Goal: Check status: Check status

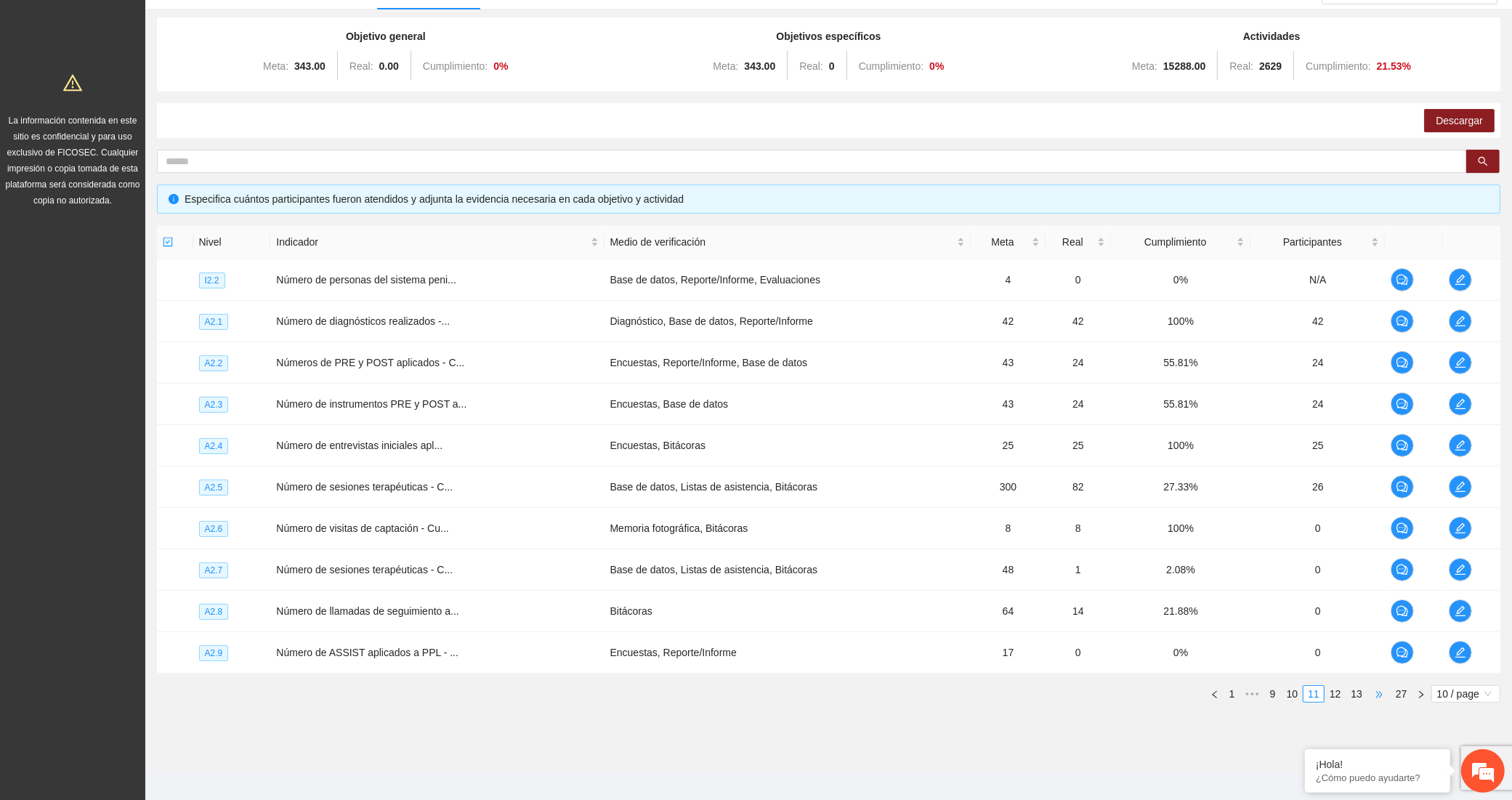
click at [1371, 695] on span "•••" at bounding box center [1379, 693] width 23 height 17
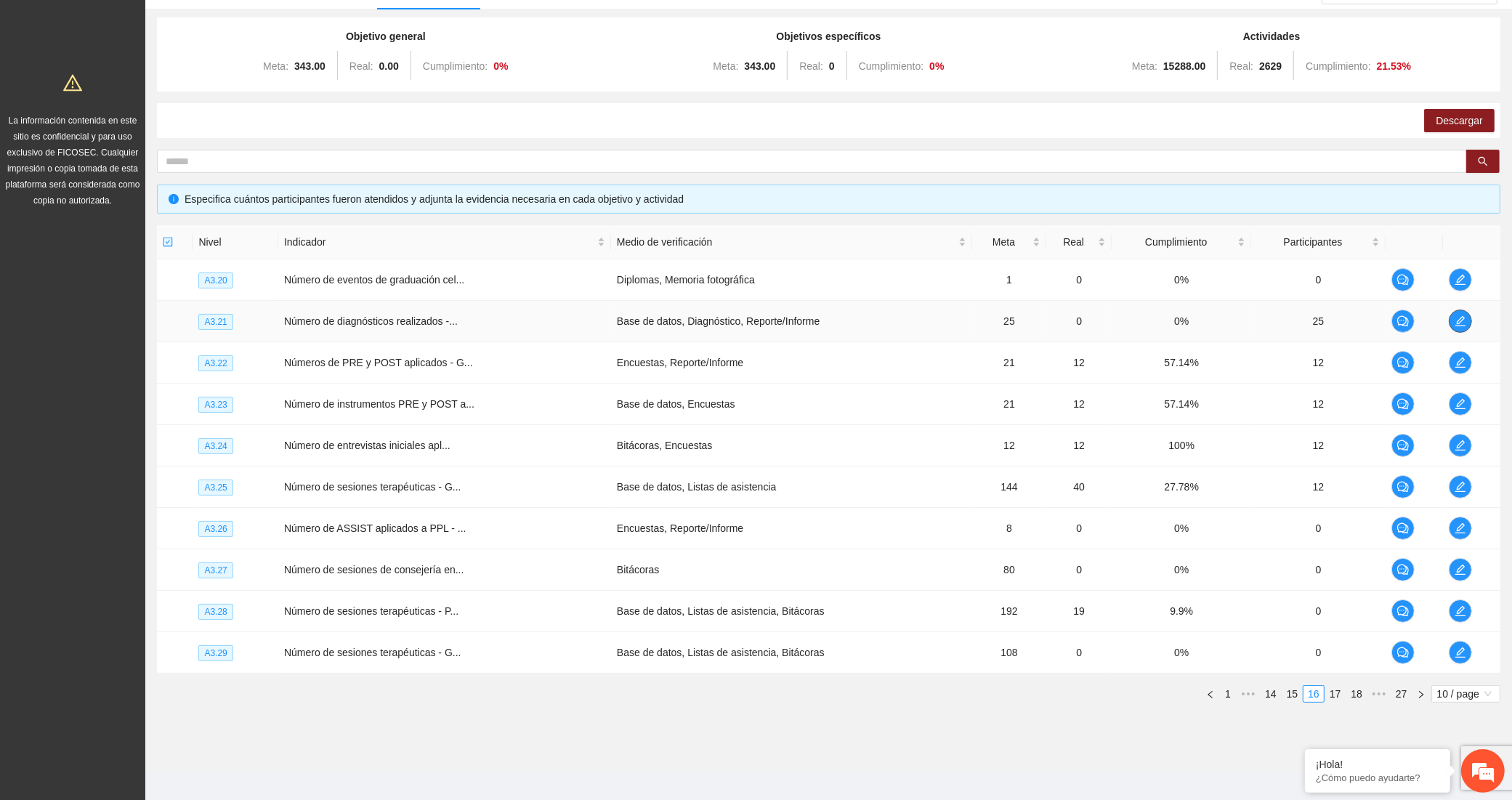
click at [1450, 321] on span "edit" at bounding box center [1461, 321] width 22 height 12
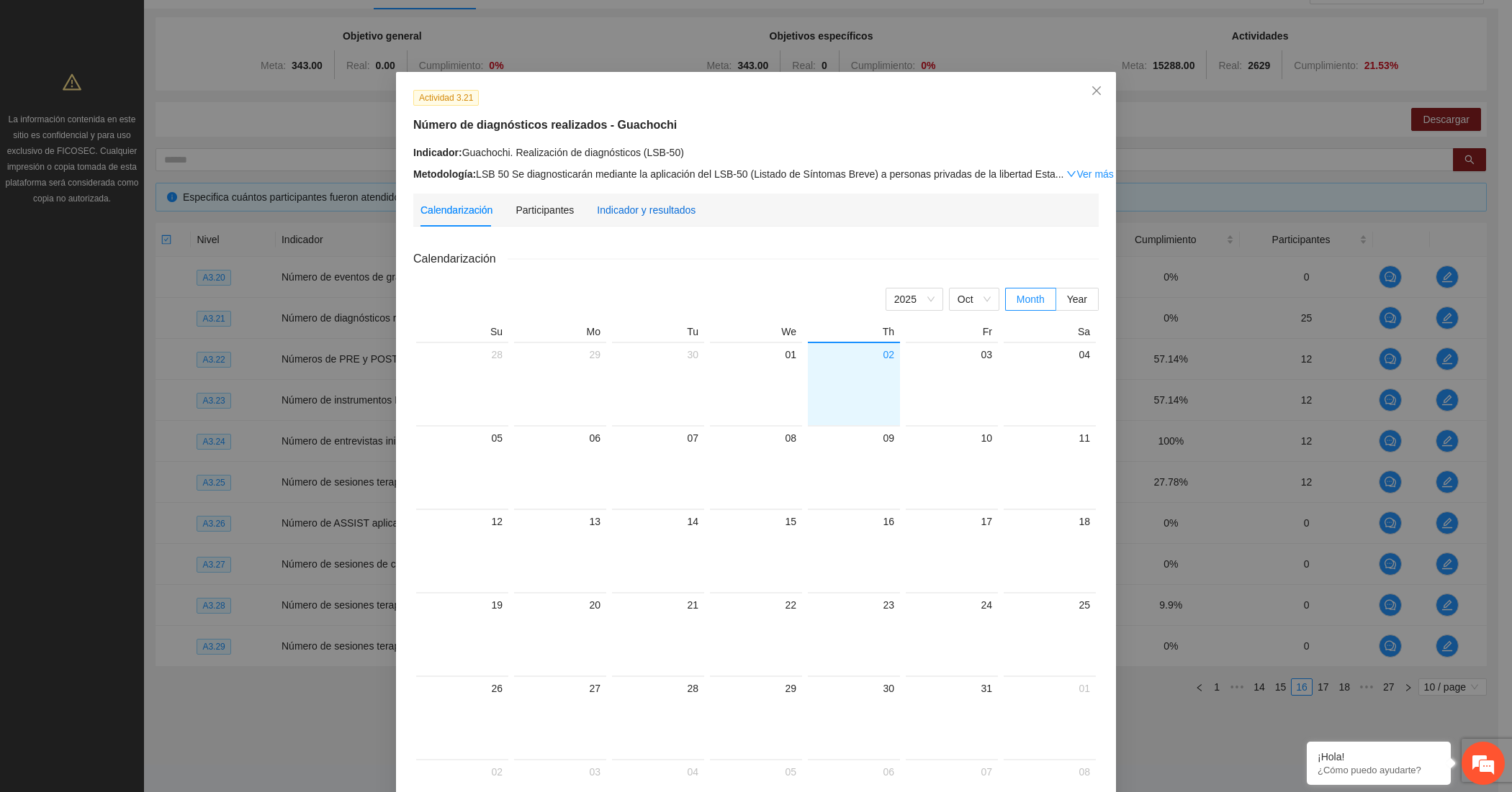
click at [675, 215] on div "Indicador y resultados" at bounding box center [646, 209] width 98 height 15
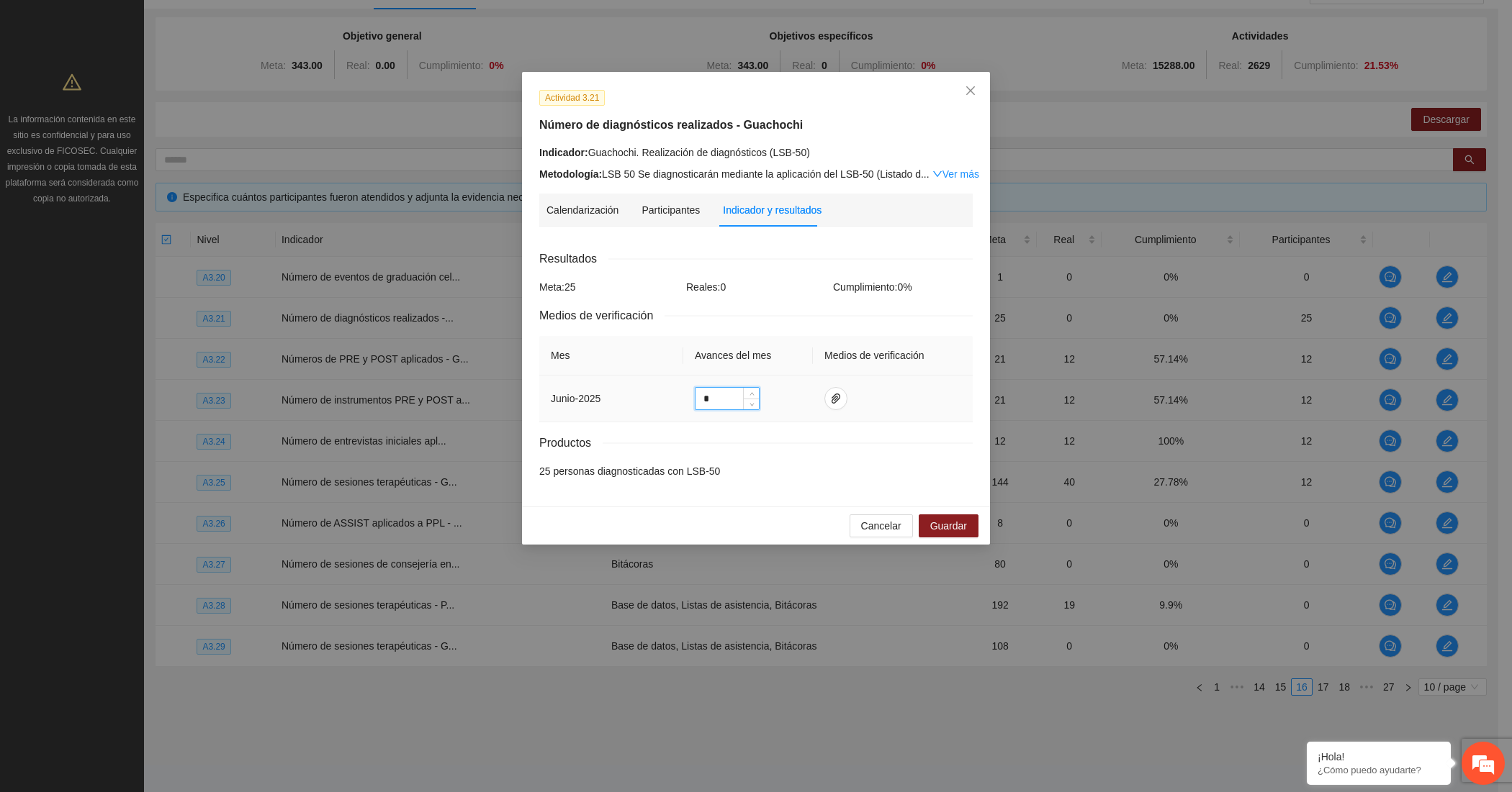
drag, startPoint x: 723, startPoint y: 400, endPoint x: 652, endPoint y: 398, distance: 71.0
click at [652, 398] on tr "junio - 2025 *" at bounding box center [756, 399] width 434 height 46
click at [825, 397] on span "paper-clip" at bounding box center [836, 399] width 22 height 12
click at [735, 440] on div "Productos" at bounding box center [756, 443] width 434 height 18
click at [968, 98] on span "Close" at bounding box center [970, 91] width 39 height 39
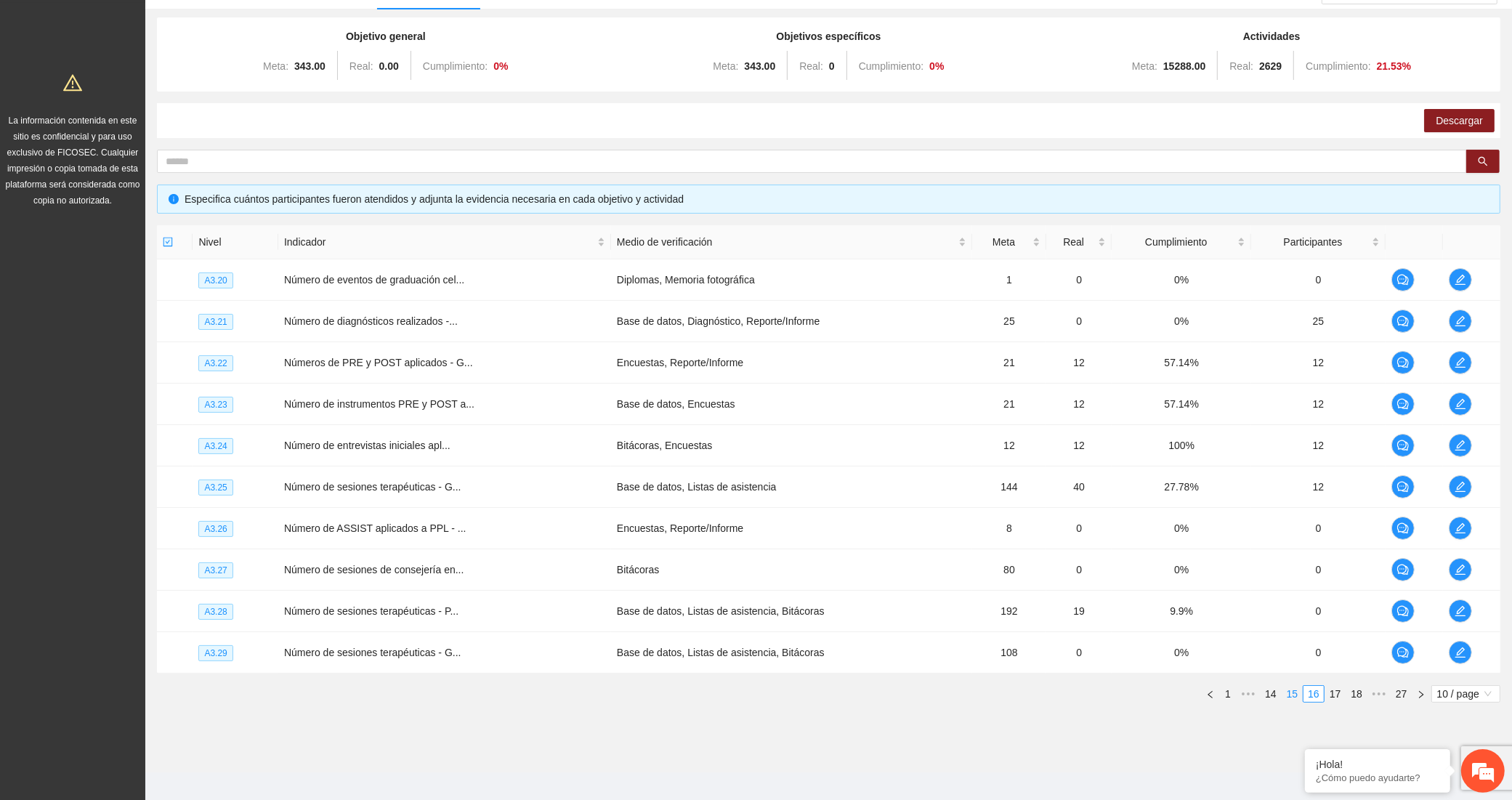
click at [1286, 700] on link "15" at bounding box center [1292, 693] width 20 height 16
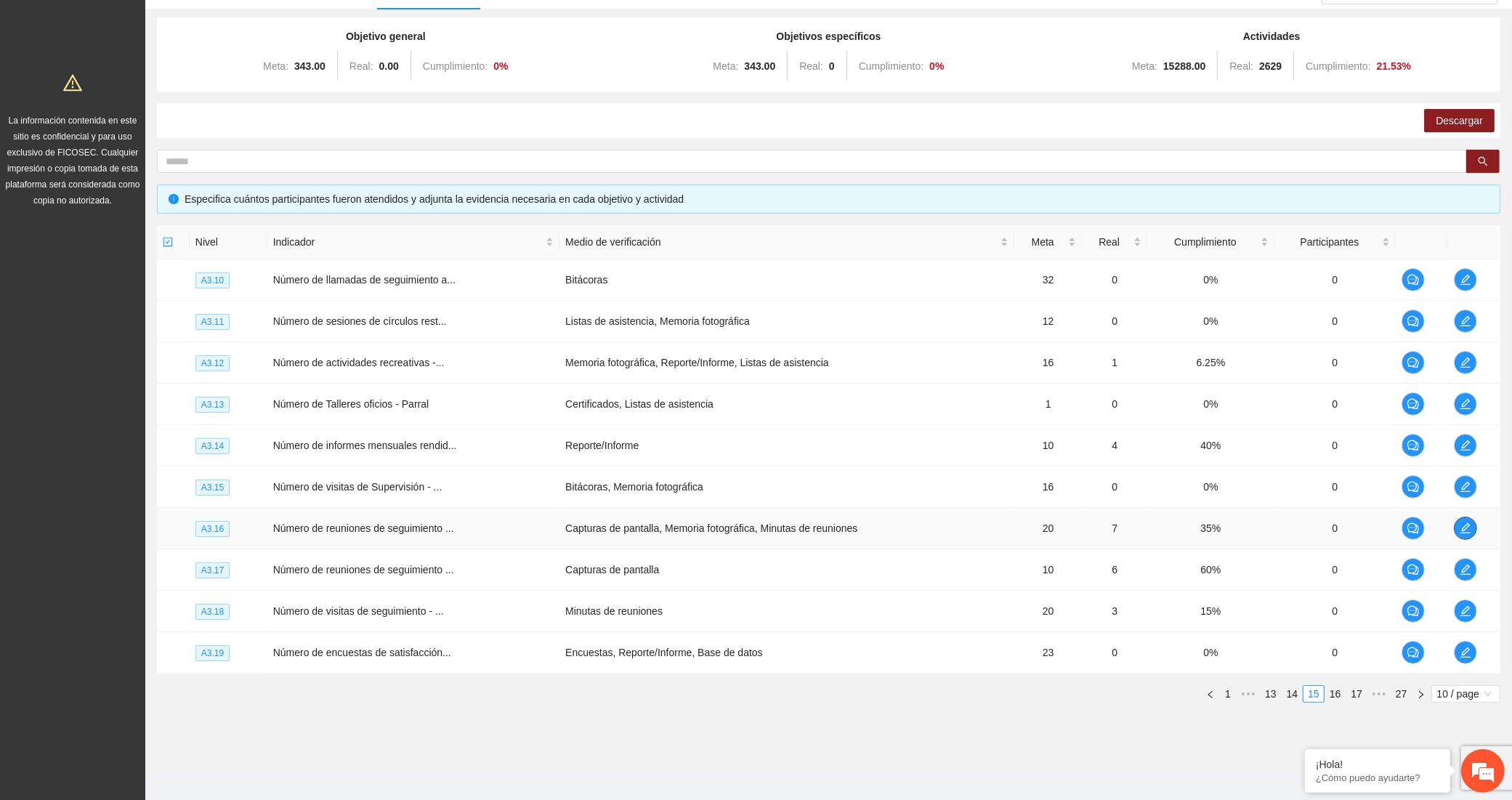
click at [1469, 526] on icon "edit" at bounding box center [1465, 528] width 10 height 10
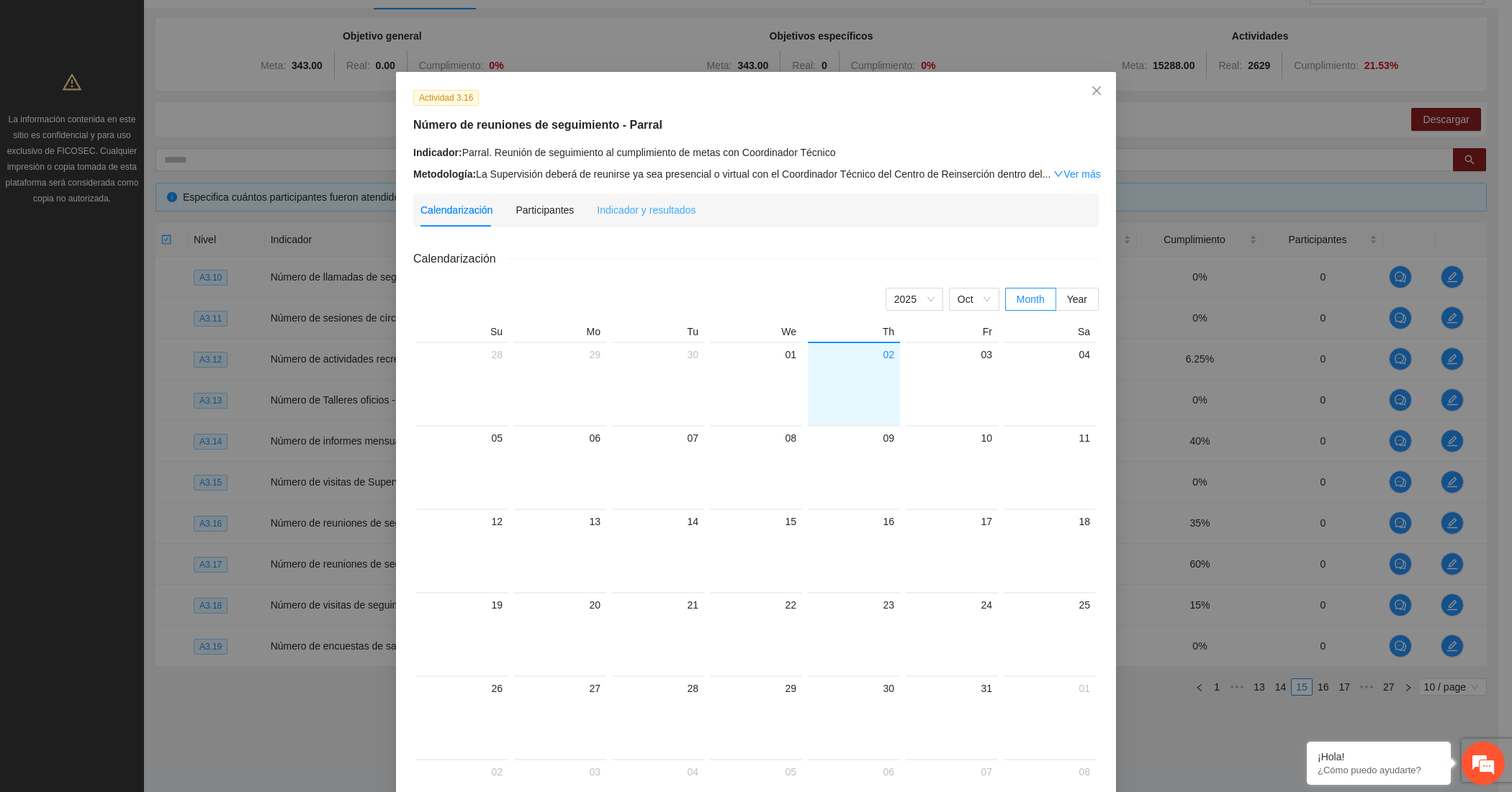
click at [658, 220] on div "Indicador y resultados" at bounding box center [646, 210] width 98 height 33
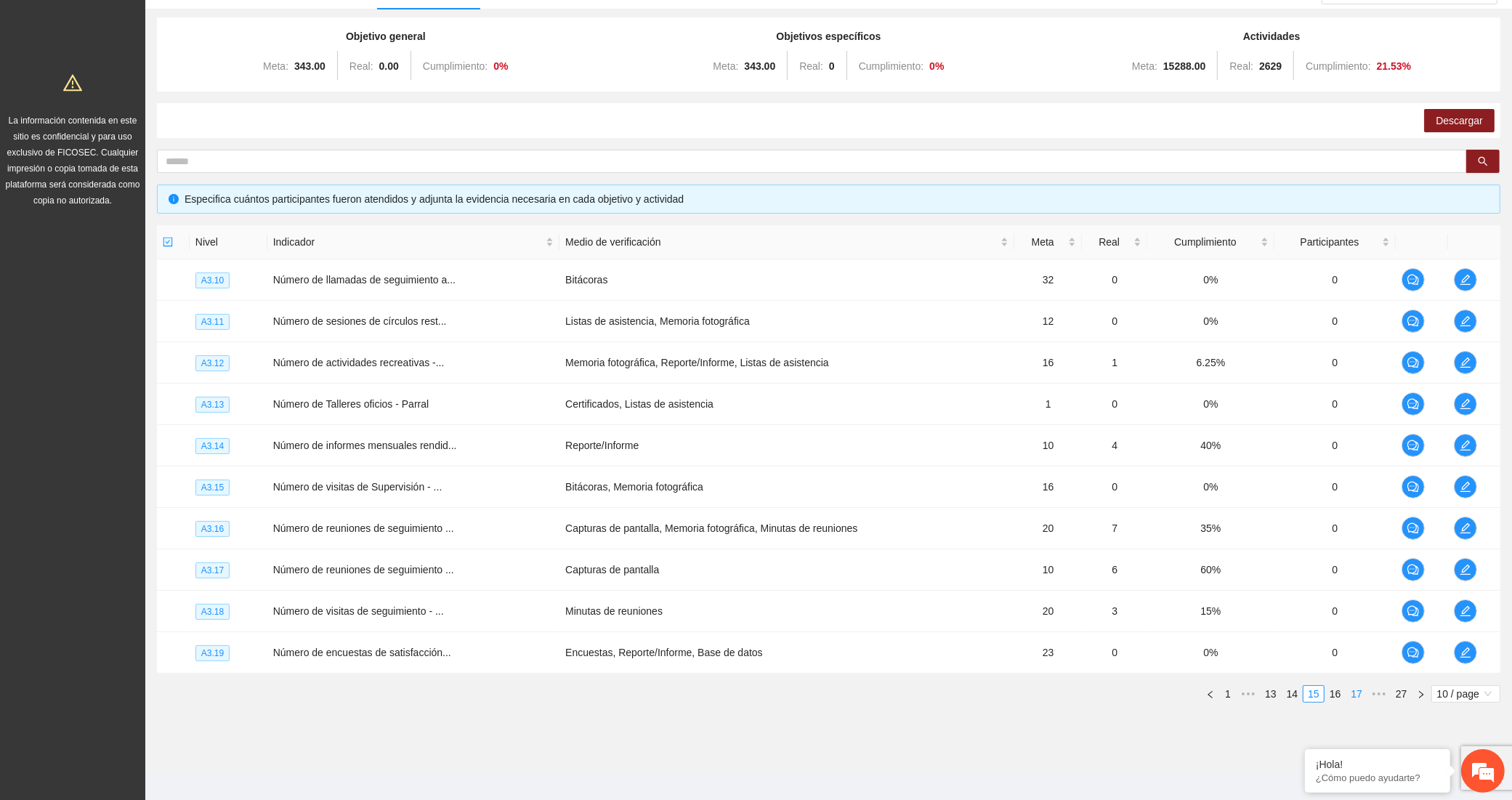
click at [1359, 698] on link "17" at bounding box center [1357, 693] width 20 height 16
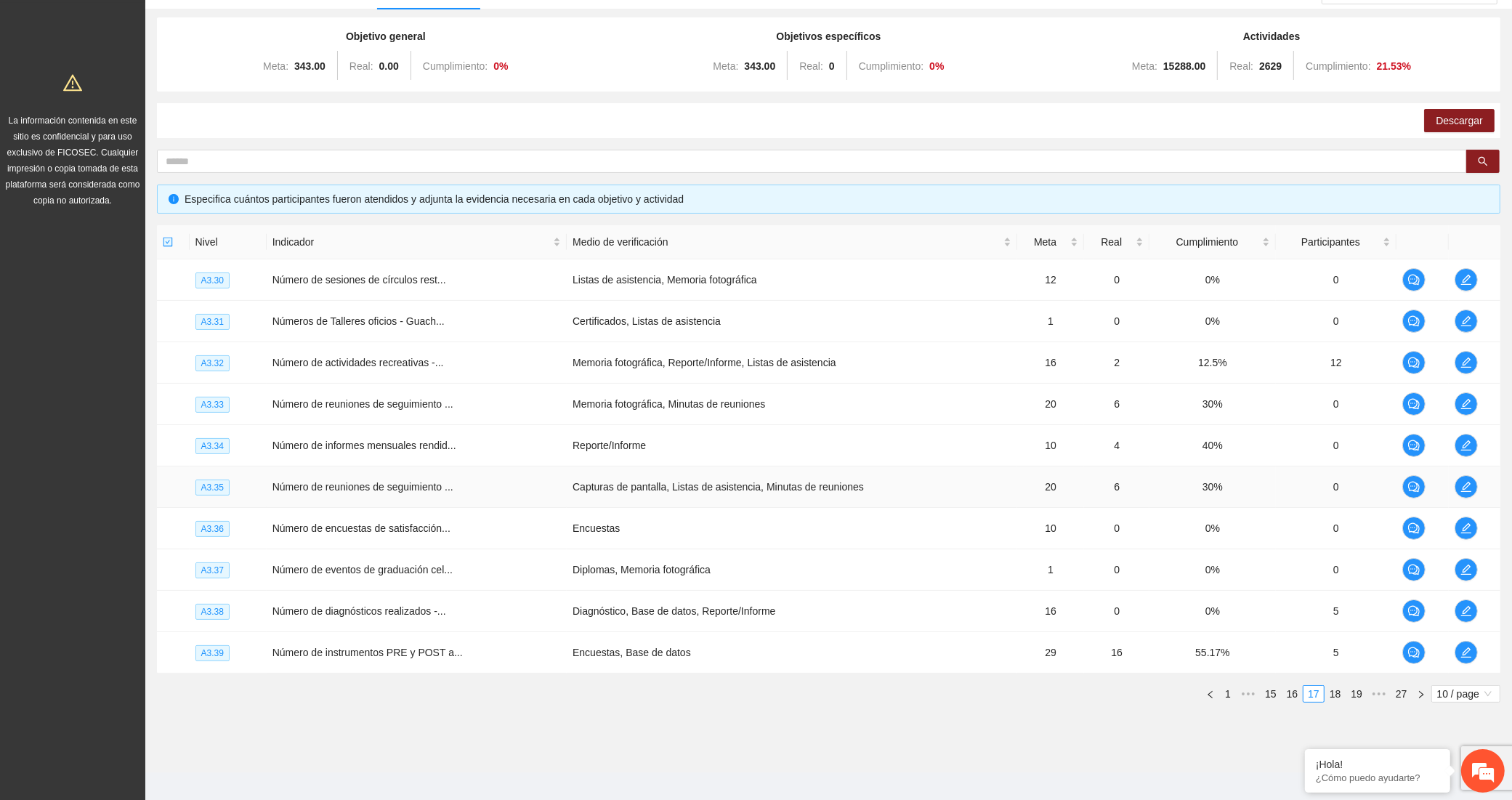
click at [1451, 486] on td at bounding box center [1474, 486] width 51 height 41
click at [1461, 486] on icon "edit" at bounding box center [1466, 486] width 12 height 12
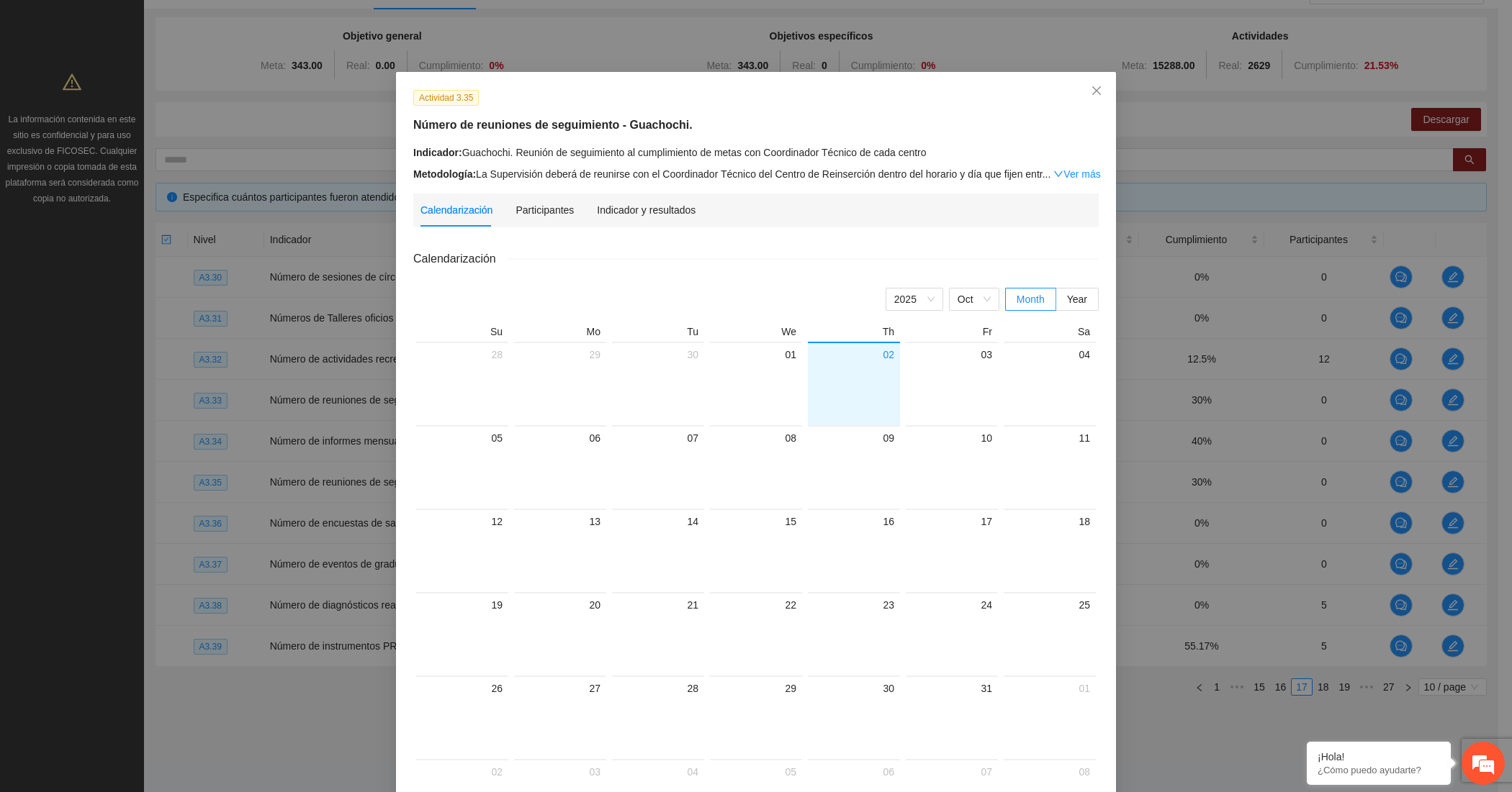
click at [699, 212] on div "Calendarización Participantes Indicador y resultados" at bounding box center [756, 210] width 671 height 33
click at [684, 211] on div "Indicador y resultados" at bounding box center [646, 209] width 98 height 15
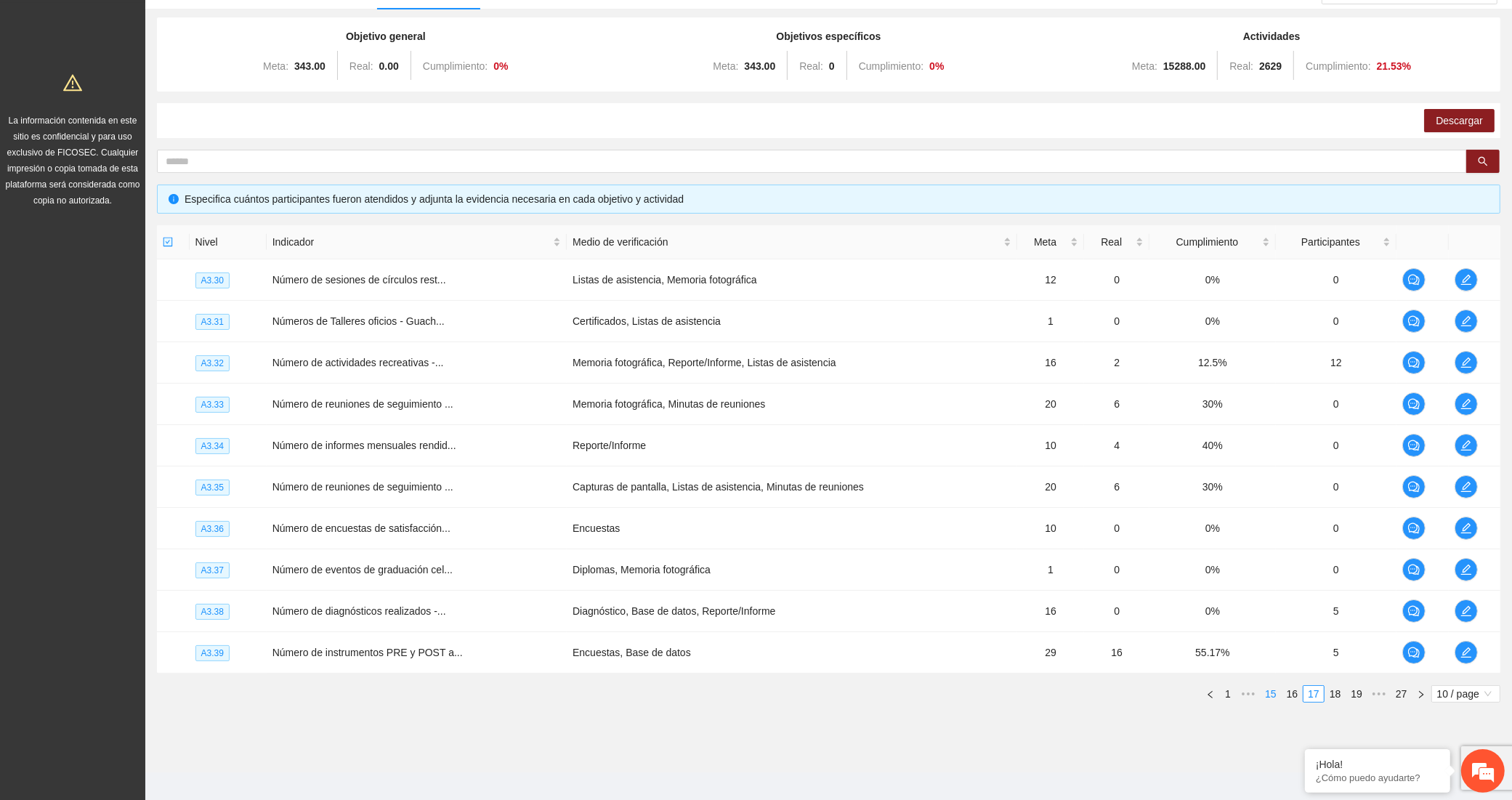
click at [1274, 694] on link "15" at bounding box center [1270, 693] width 20 height 16
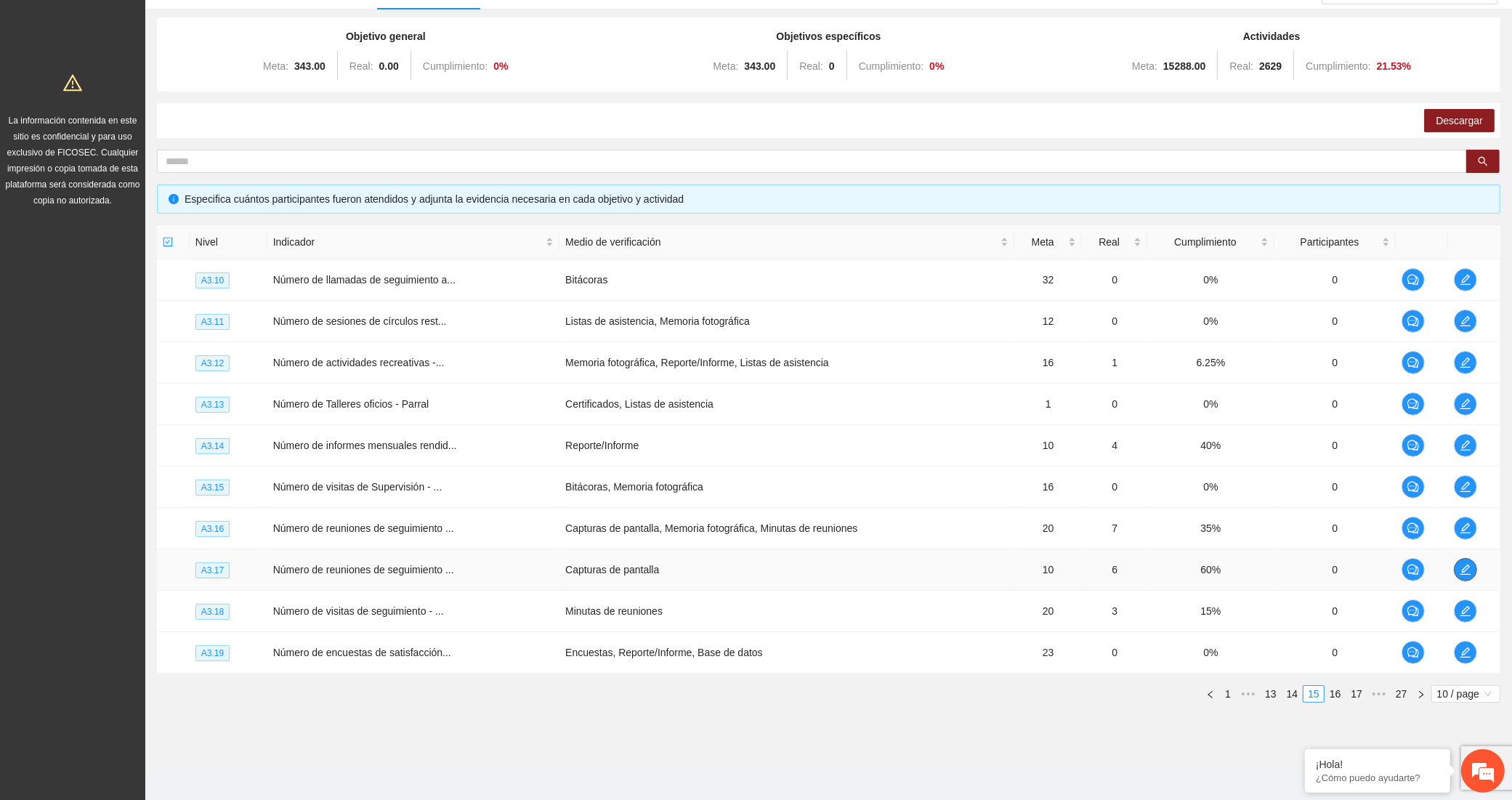
click at [1458, 568] on span "edit" at bounding box center [1465, 569] width 22 height 12
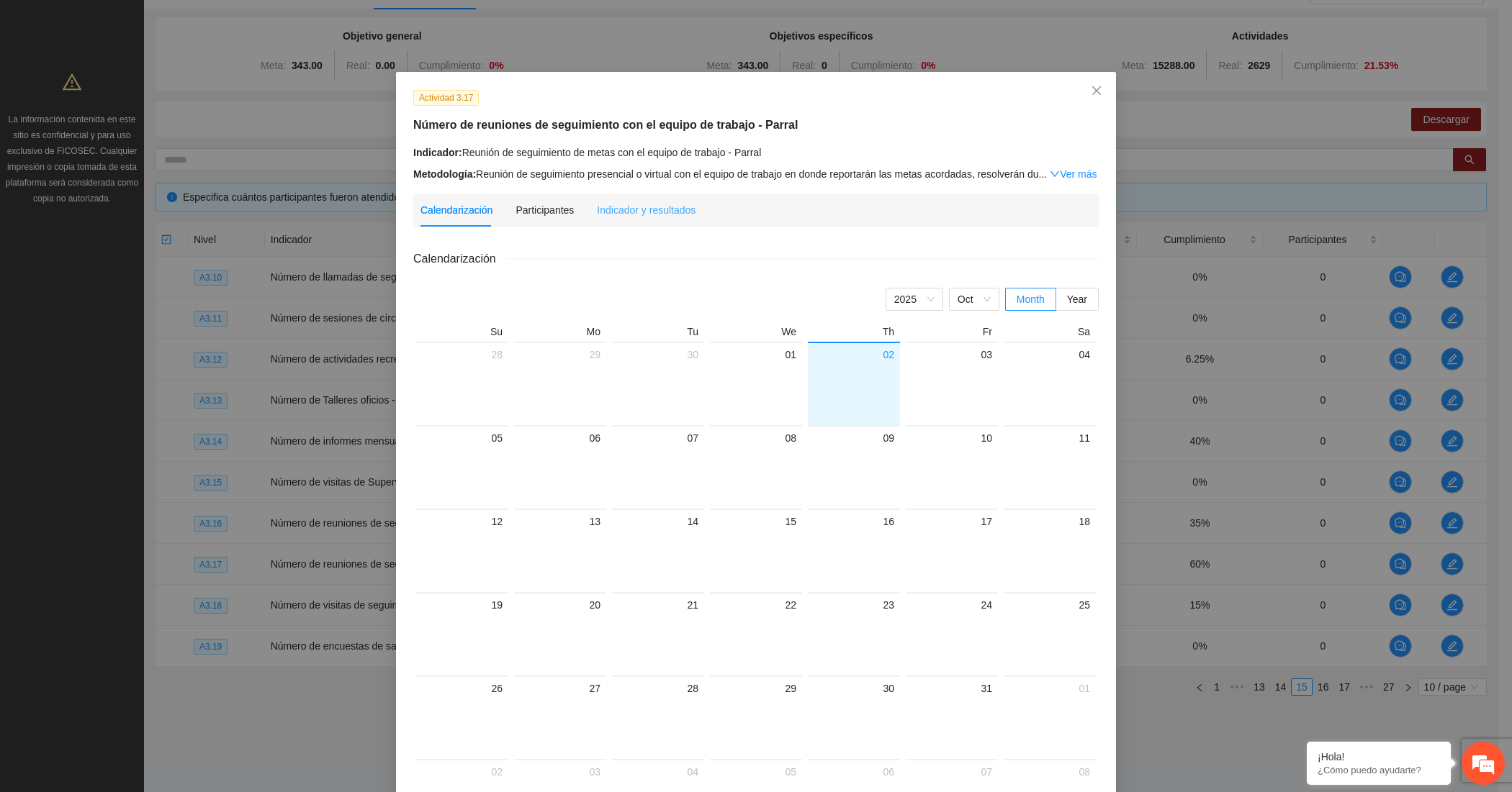
click at [664, 220] on div "Indicador y resultados" at bounding box center [646, 210] width 98 height 33
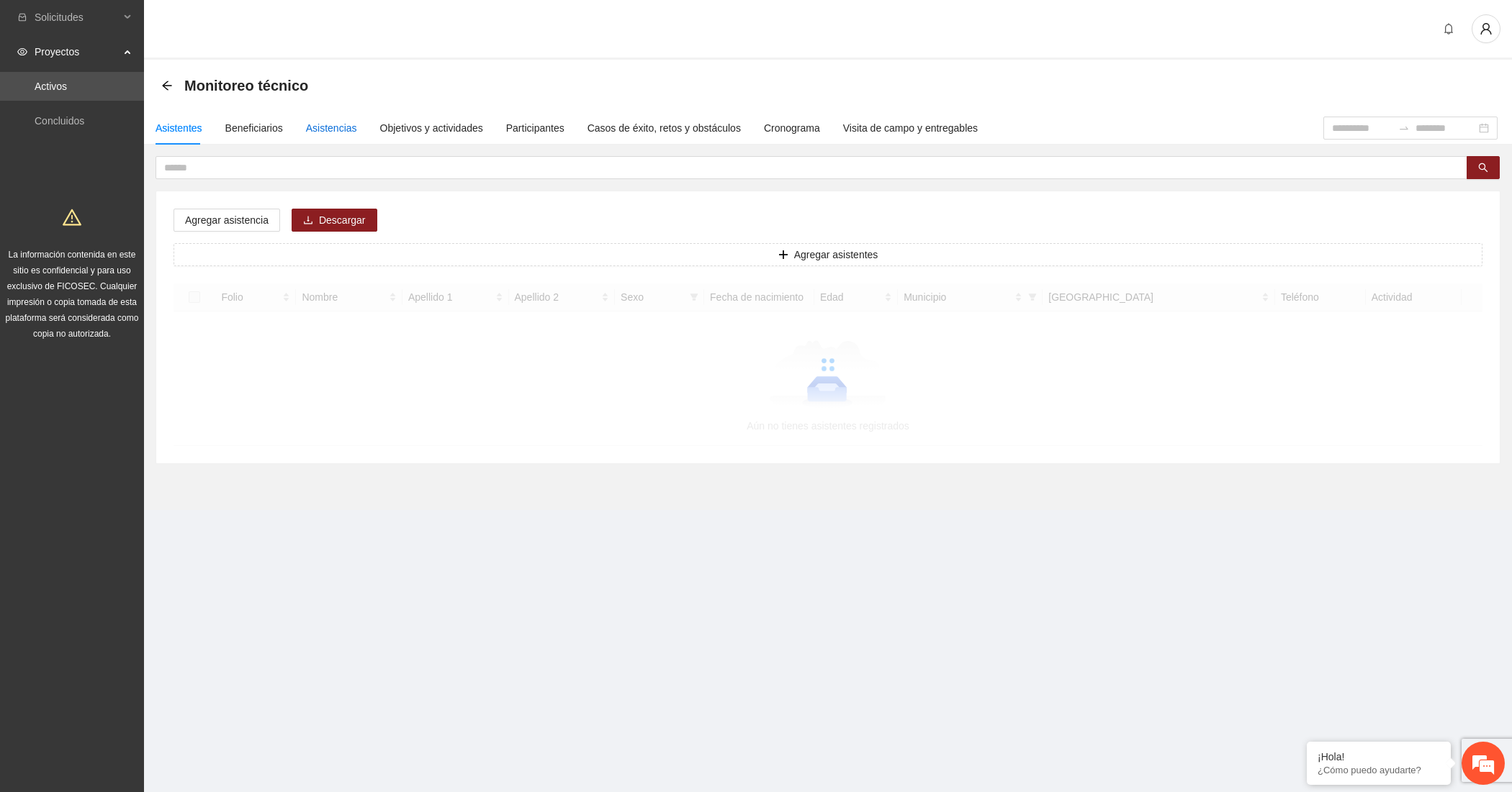
click at [313, 127] on div "Asistencias" at bounding box center [332, 127] width 51 height 15
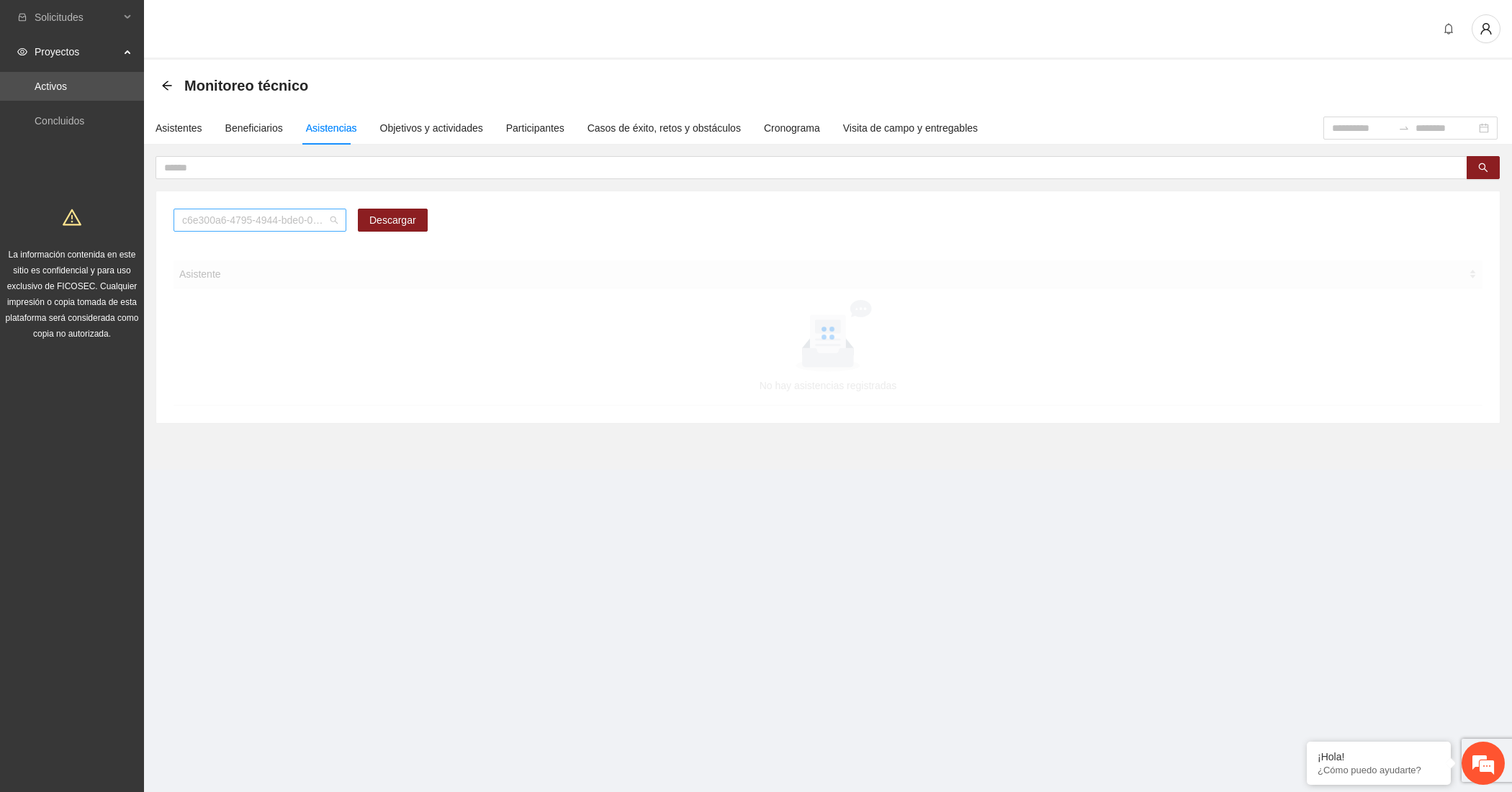
click at [278, 225] on span "c6e300a6-4795-4944-bde0-0519eb90caa0" at bounding box center [260, 220] width 156 height 22
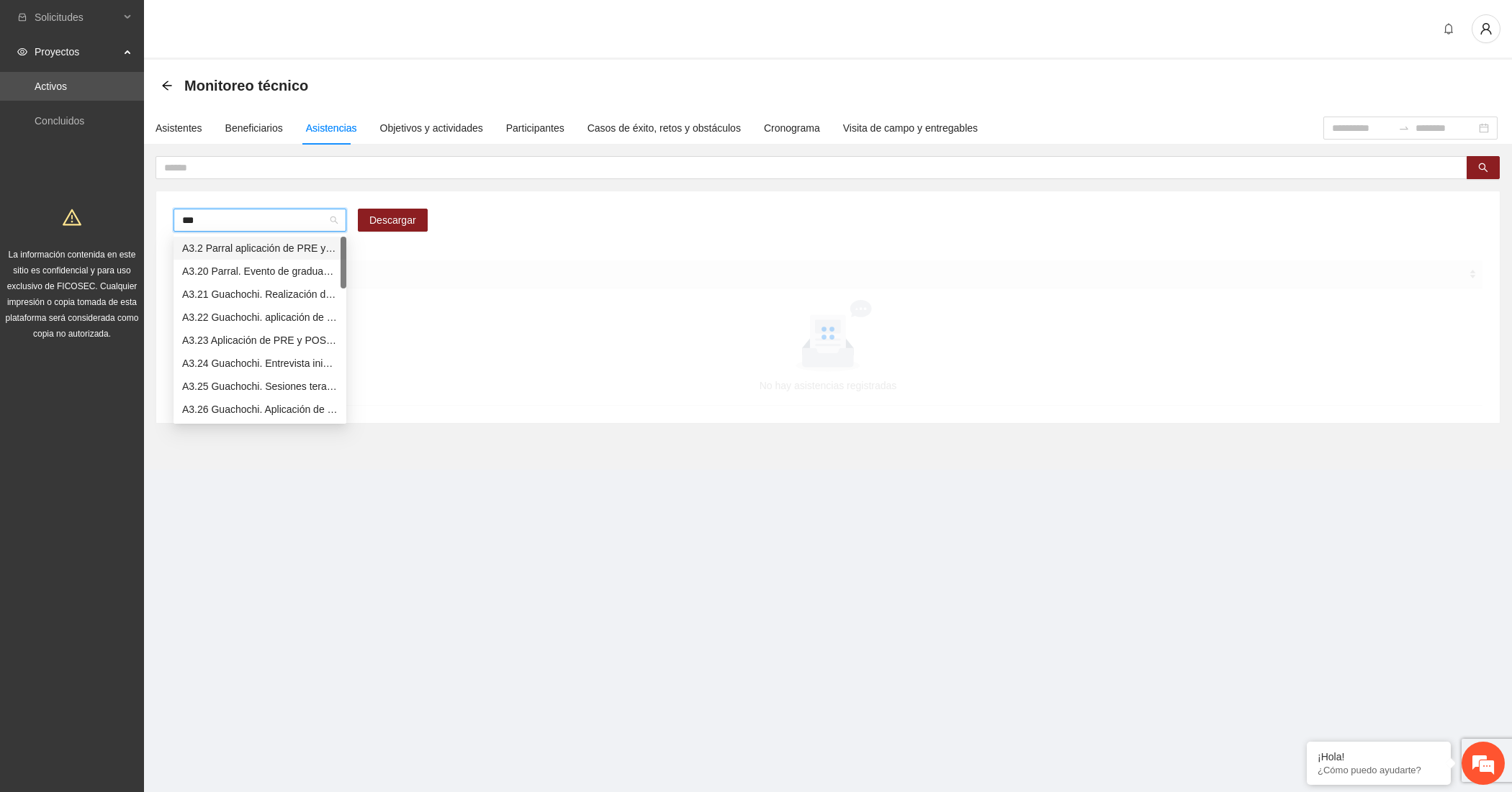
type input "****"
